Goal: Task Accomplishment & Management: Complete application form

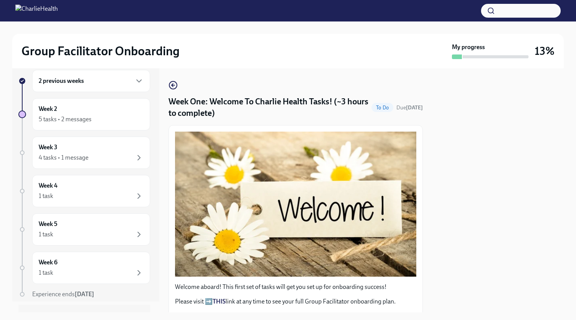
scroll to position [926, 0]
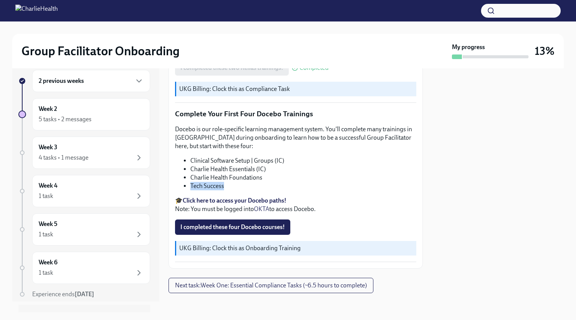
click at [235, 197] on strong "Click here to access your Docebo paths!" at bounding box center [235, 200] width 104 height 7
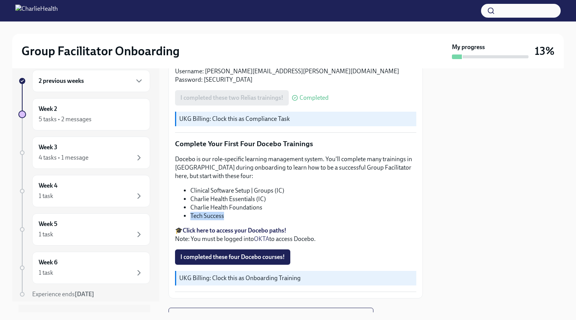
scroll to position [899, 0]
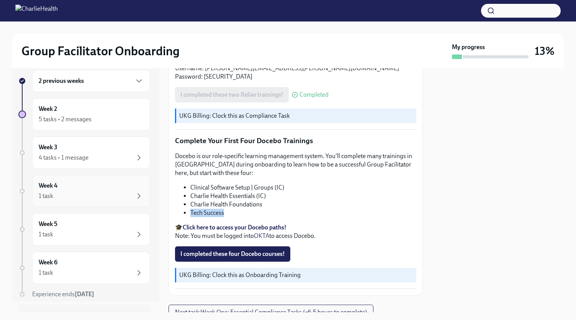
click at [105, 196] on div "1 task" at bounding box center [91, 195] width 105 height 9
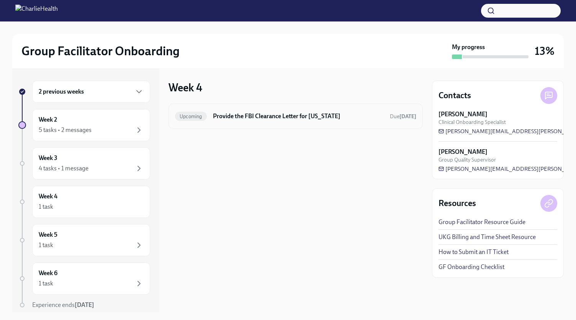
click at [340, 115] on h6 "Provide the FBI Clearance Letter for [US_STATE]" at bounding box center [298, 116] width 171 height 8
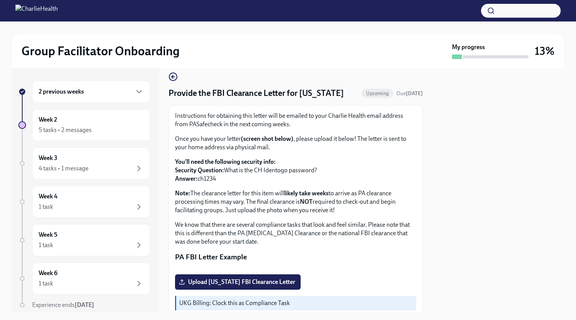
scroll to position [8, 0]
click at [128, 216] on div "Week 4 1 task" at bounding box center [91, 202] width 118 height 32
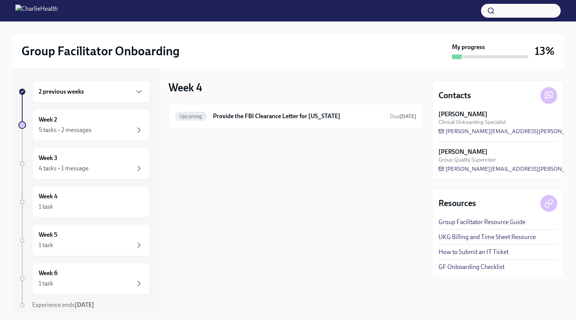
click at [107, 240] on div "1 task" at bounding box center [91, 244] width 105 height 9
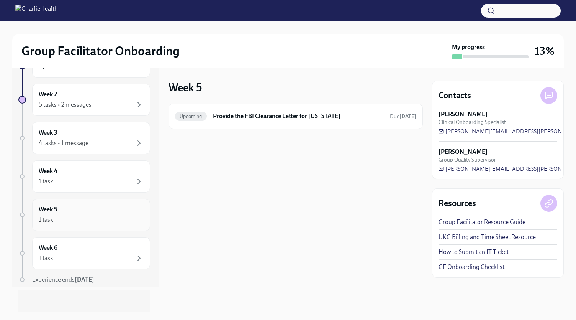
scroll to position [26, 0]
click at [103, 248] on div "Week 6 1 task" at bounding box center [91, 252] width 105 height 19
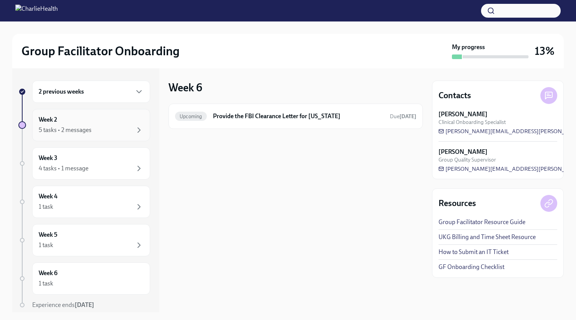
click at [115, 134] on div "5 tasks • 2 messages" at bounding box center [91, 129] width 105 height 9
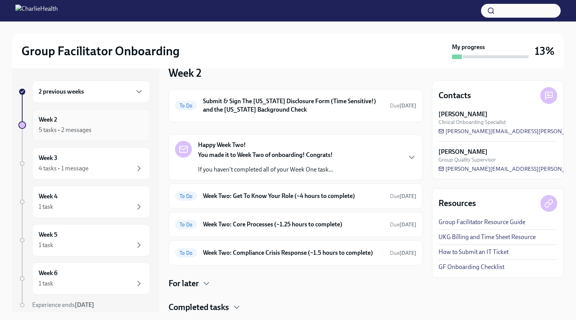
scroll to position [22, 0]
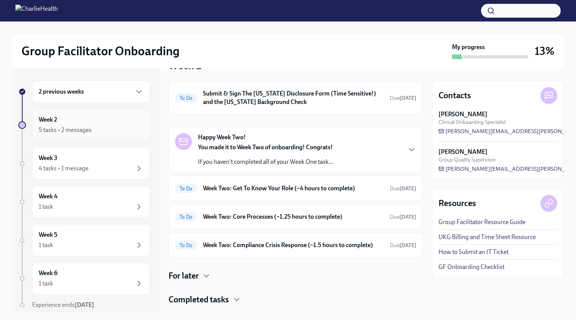
click at [340, 188] on h6 "Week Two: Get To Know Your Role (~4 hours to complete)" at bounding box center [293, 188] width 181 height 8
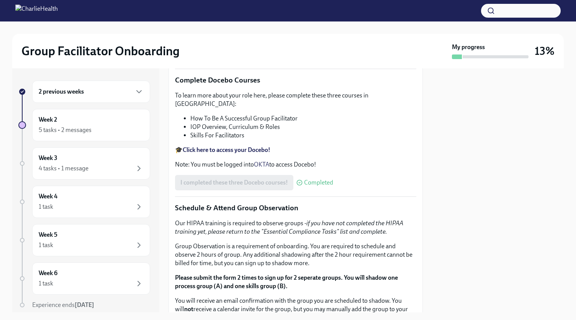
scroll to position [275, 0]
click at [508, 194] on div at bounding box center [498, 190] width 132 height 244
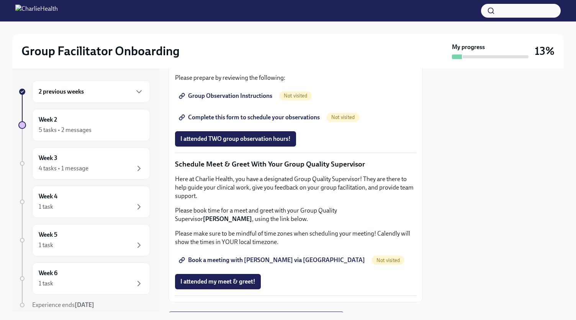
scroll to position [550, 0]
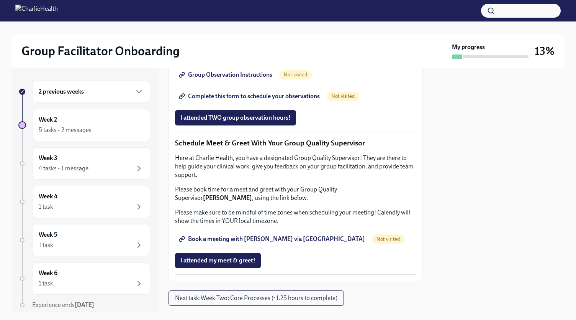
click at [224, 79] on span "Group Observation Instructions" at bounding box center [227, 75] width 92 height 8
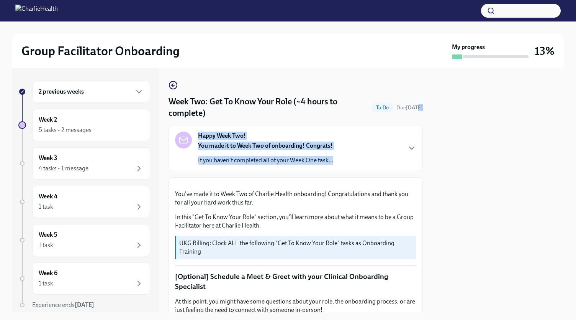
drag, startPoint x: 425, startPoint y: 97, endPoint x: 422, endPoint y: 123, distance: 26.2
click at [422, 123] on div "2 previous weeks Week 2 5 tasks • 2 messages Week 3 4 tasks • 1 message Week 4 …" at bounding box center [288, 190] width 552 height 244
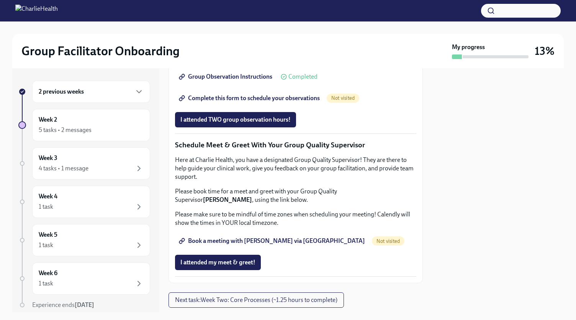
scroll to position [553, 0]
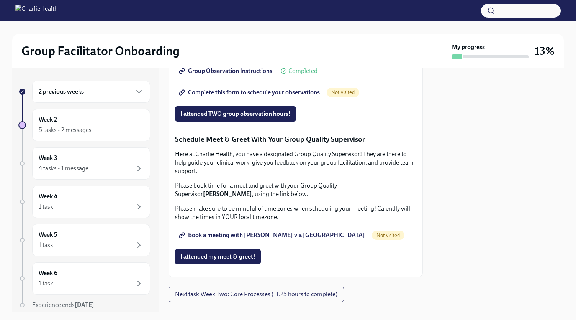
click at [268, 96] on span "Complete this form to schedule your observations" at bounding box center [251, 93] width 140 height 8
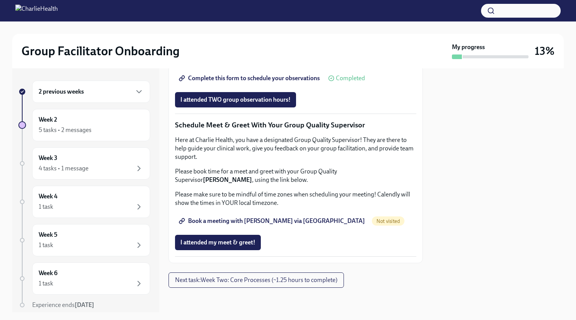
scroll to position [733, 0]
click at [266, 220] on span "Book a meeting with [PERSON_NAME] via [GEOGRAPHIC_DATA]" at bounding box center [273, 221] width 185 height 8
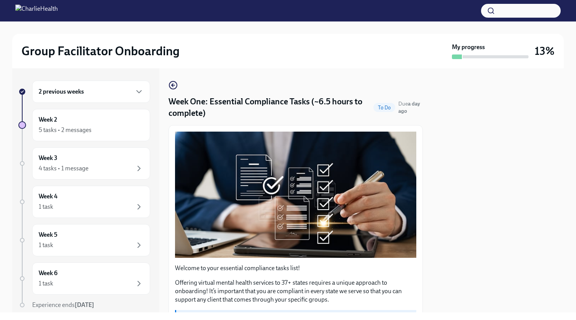
scroll to position [854, 0]
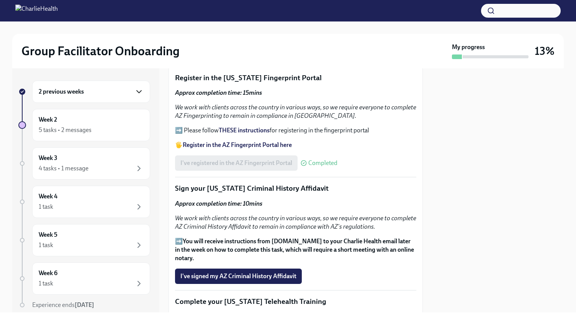
click at [135, 90] on icon "button" at bounding box center [139, 91] width 9 height 9
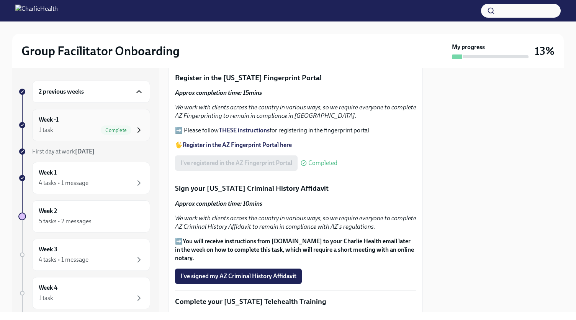
click at [135, 128] on icon "button" at bounding box center [139, 129] width 9 height 9
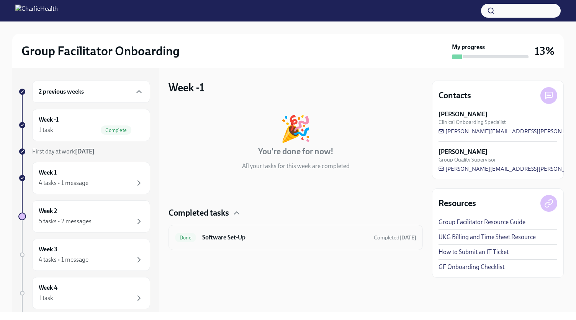
click at [236, 240] on h6 "Software Set-Up" at bounding box center [285, 237] width 166 height 8
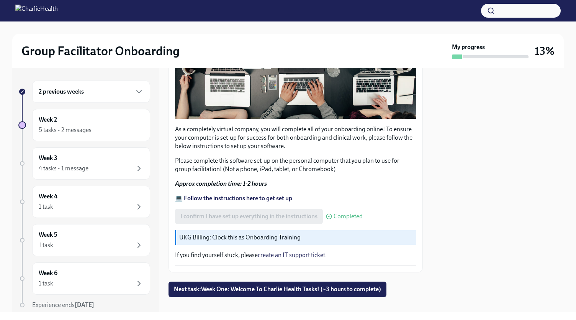
scroll to position [149, 0]
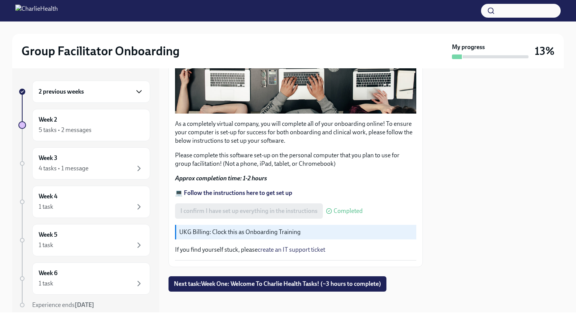
click at [137, 91] on icon "button" at bounding box center [139, 91] width 5 height 2
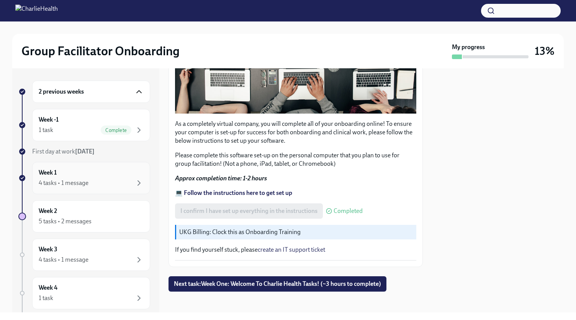
click at [121, 177] on div "Week 1 4 tasks • 1 message" at bounding box center [91, 177] width 105 height 19
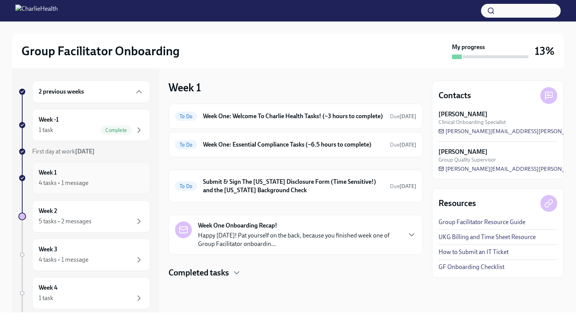
click at [108, 183] on div "4 tasks • 1 message" at bounding box center [91, 182] width 105 height 9
click at [238, 277] on icon "button" at bounding box center [236, 272] width 9 height 9
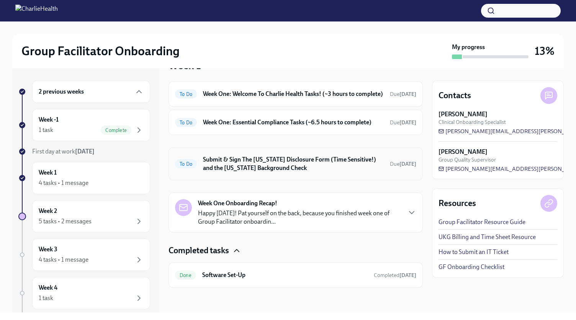
click at [364, 166] on h6 "Submit & Sign The [US_STATE] Disclosure Form (Time Sensitive!) and the [US_STAT…" at bounding box center [293, 163] width 181 height 17
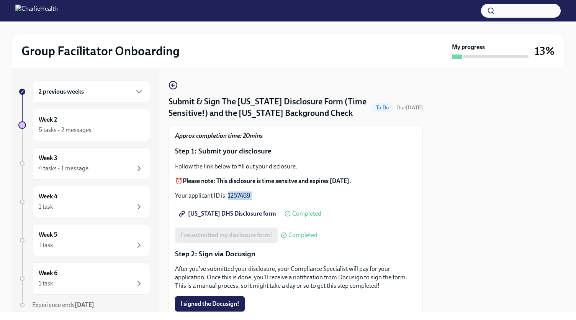
drag, startPoint x: 241, startPoint y: 206, endPoint x: 246, endPoint y: 204, distance: 5.3
click at [246, 204] on div "Approx completion time: 20mins Step 1: Submit your disclosure Follow the link b…" at bounding box center [295, 317] width 241 height 373
copy div "1257489 Utah DHS Disclosure form"
click at [240, 213] on span "Utah DHS Disclosure form" at bounding box center [229, 214] width 96 height 8
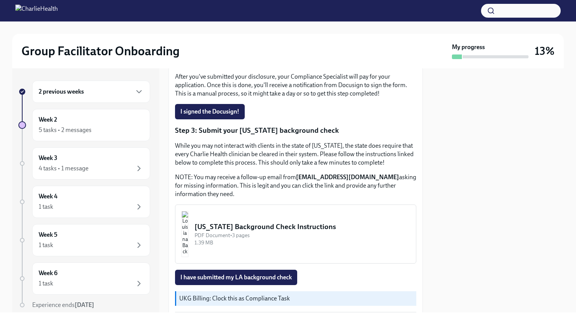
scroll to position [223, 0]
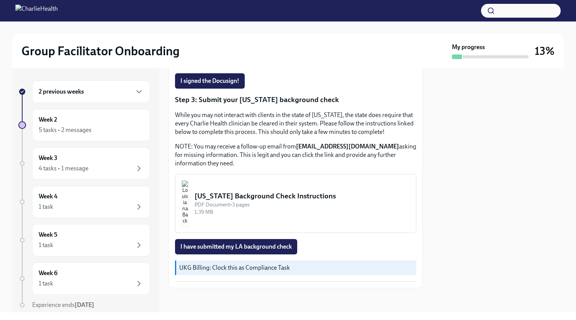
click at [322, 197] on div "Louisiana Background Check Instructions" at bounding box center [302, 196] width 215 height 10
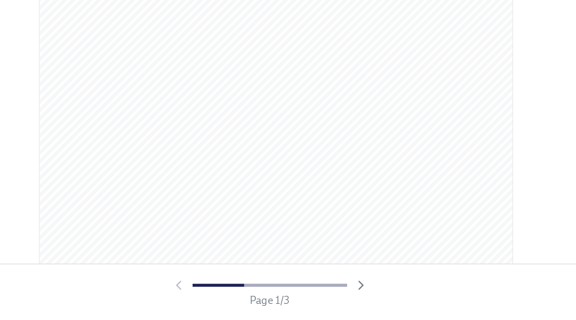
scroll to position [0, 0]
